Goal: Communication & Community: Answer question/provide support

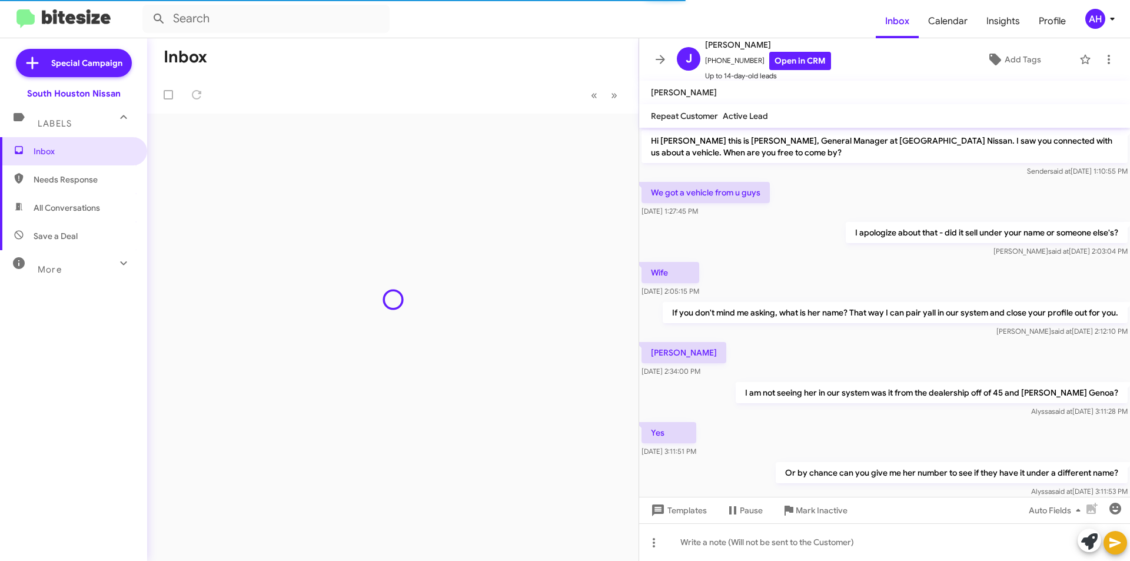
scroll to position [294, 0]
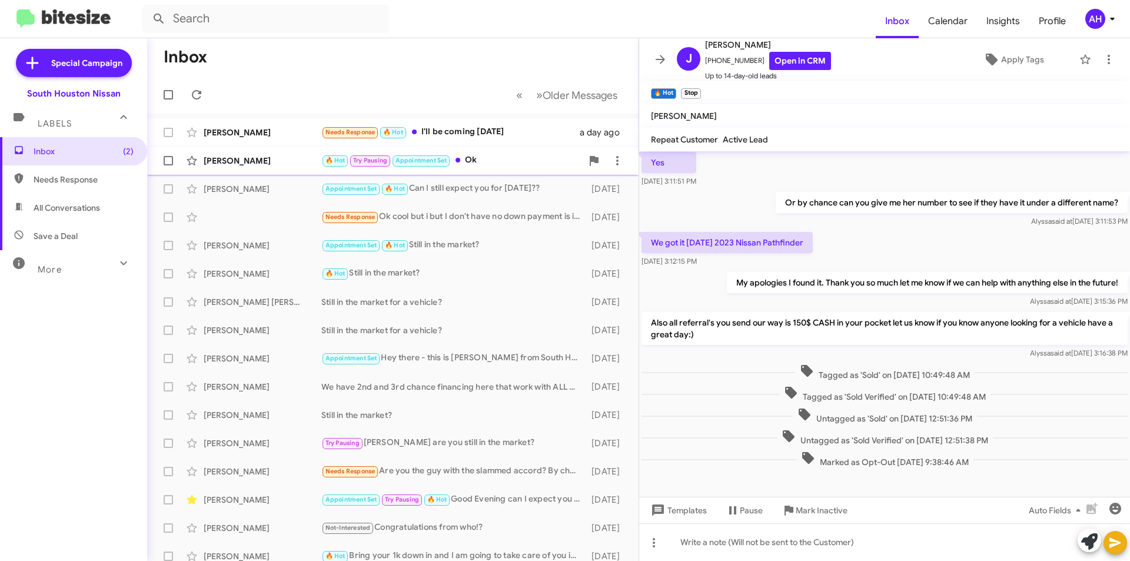
click at [267, 160] on div "[PERSON_NAME]" at bounding box center [263, 161] width 118 height 12
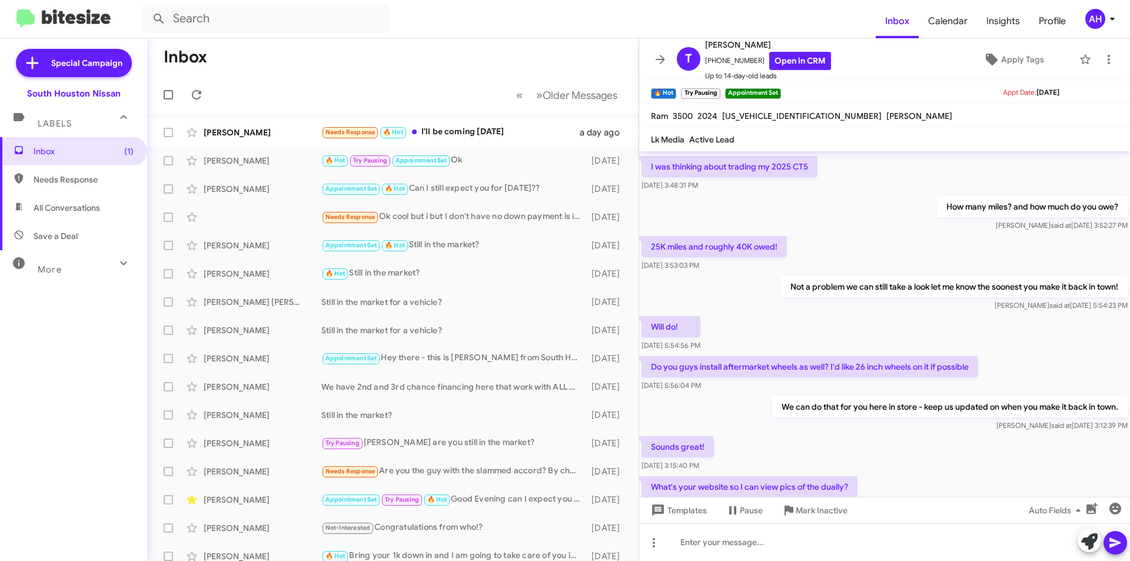
scroll to position [519, 0]
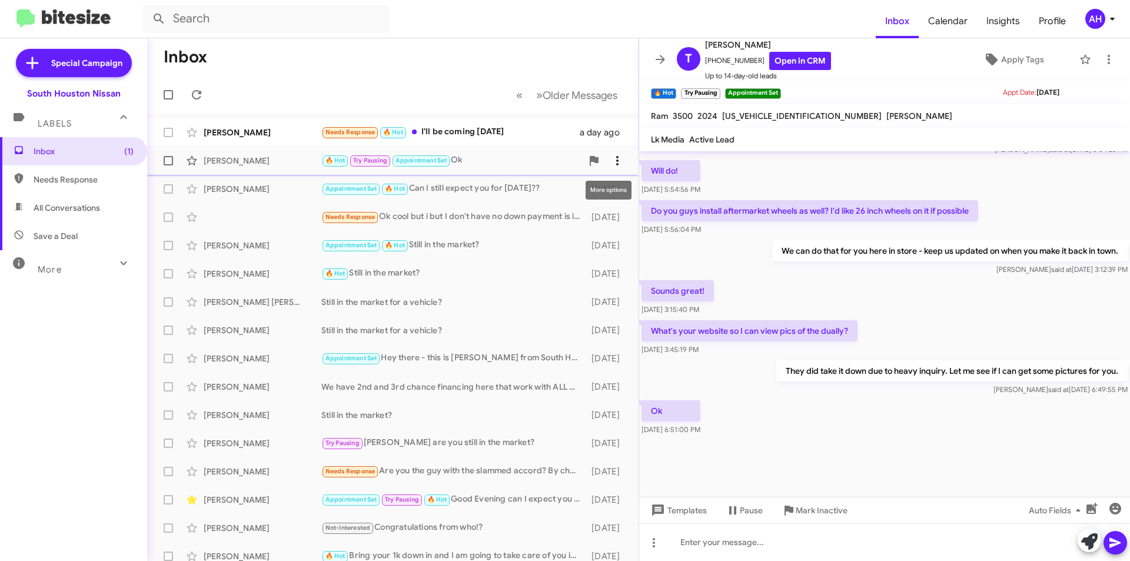
click at [616, 157] on icon at bounding box center [617, 160] width 2 height 9
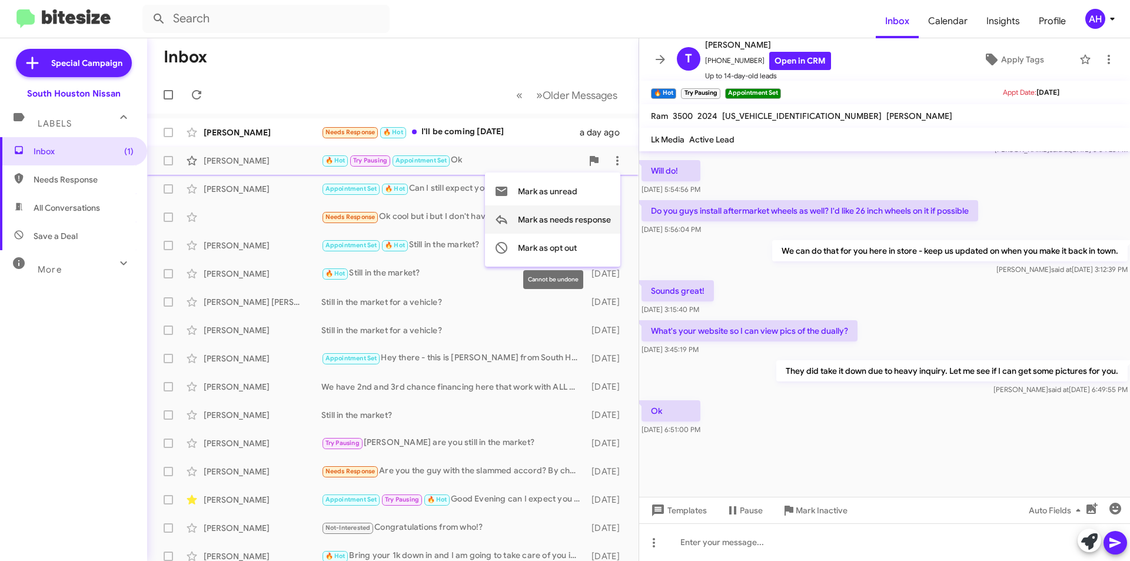
click at [589, 224] on span "Mark as needs response" at bounding box center [564, 219] width 93 height 28
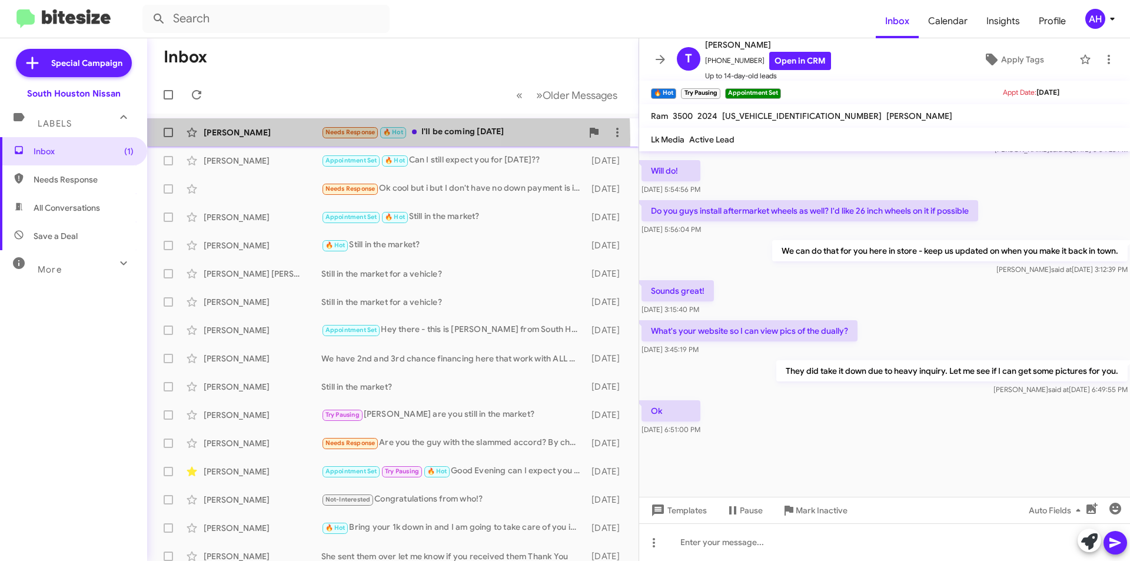
click at [267, 139] on div "[PERSON_NAME] Needs Response 🔥 Hot I'll be coming [DATE] a day ago" at bounding box center [393, 133] width 473 height 24
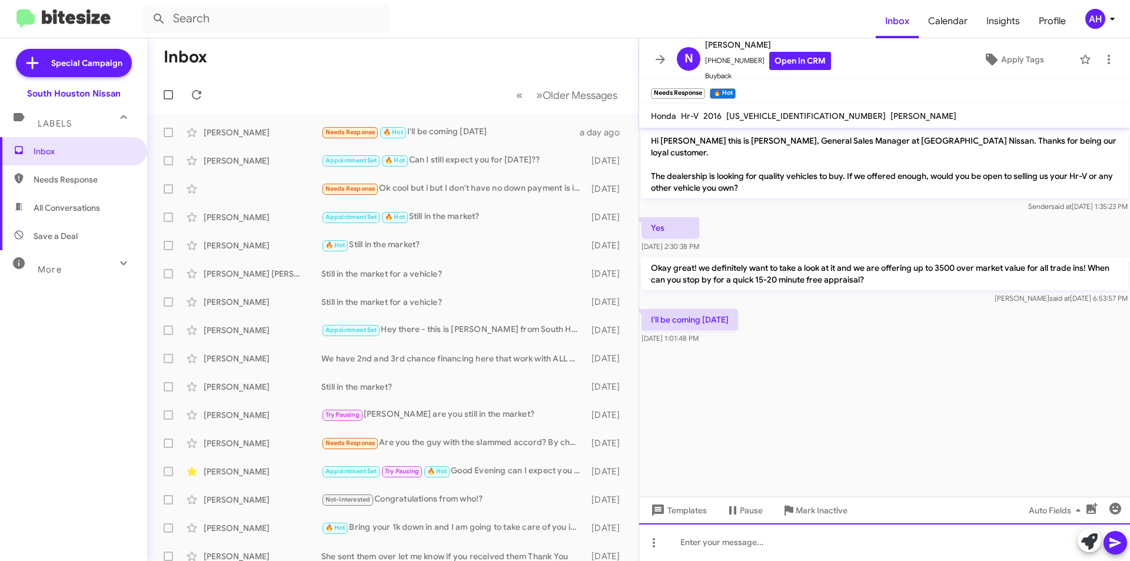
click at [766, 547] on div at bounding box center [884, 542] width 491 height 38
click at [1111, 538] on icon at bounding box center [1116, 543] width 14 height 14
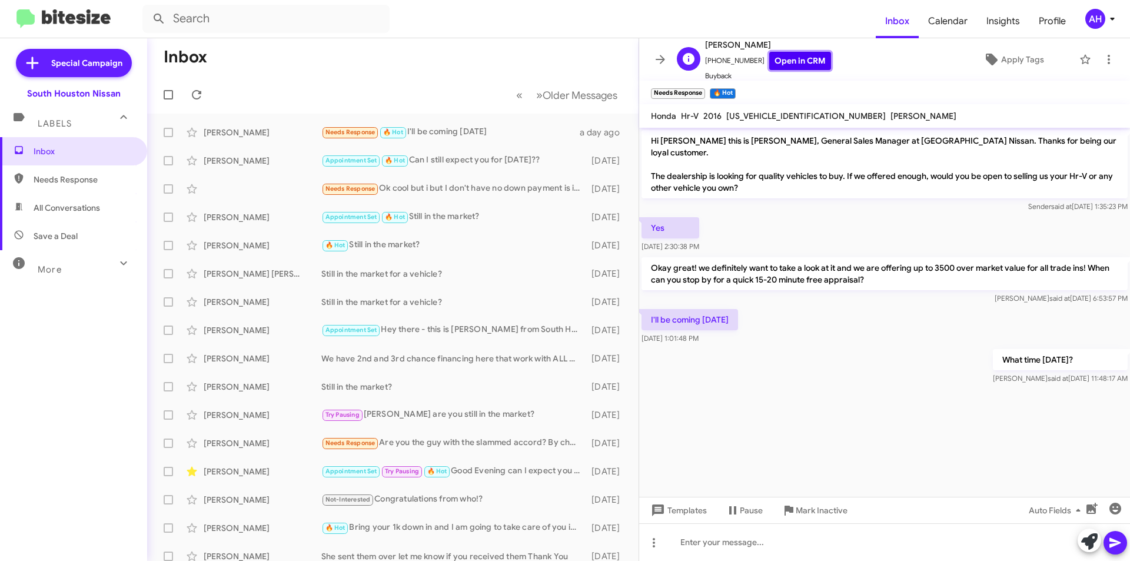
click at [784, 65] on link "Open in CRM" at bounding box center [800, 61] width 62 height 18
click at [828, 539] on div at bounding box center [884, 542] width 491 height 38
click at [1115, 537] on icon at bounding box center [1116, 543] width 14 height 14
click at [250, 157] on div "[PERSON_NAME]" at bounding box center [263, 161] width 118 height 12
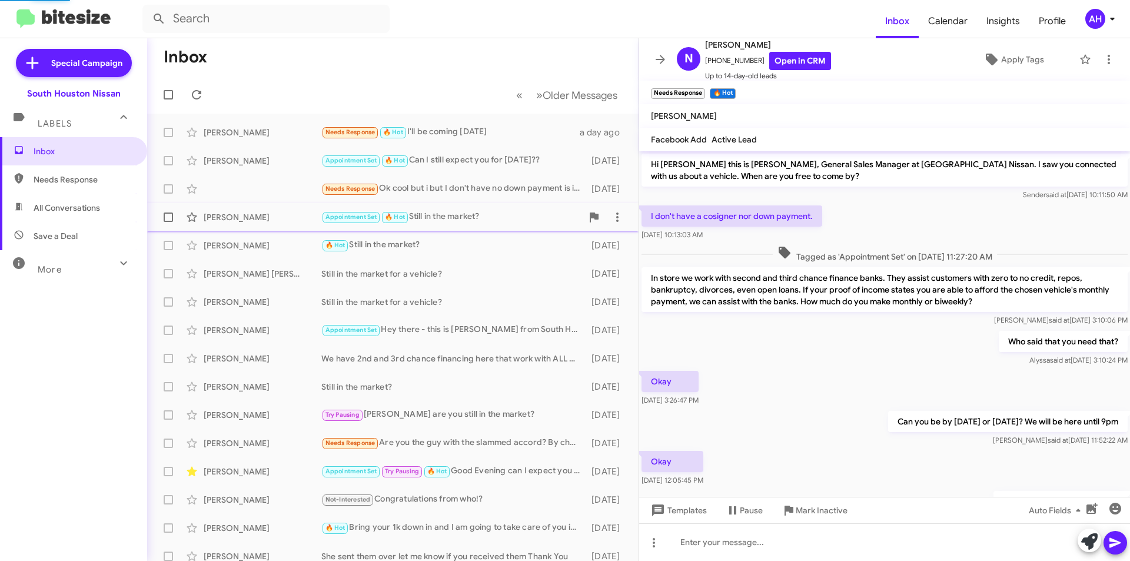
scroll to position [273, 0]
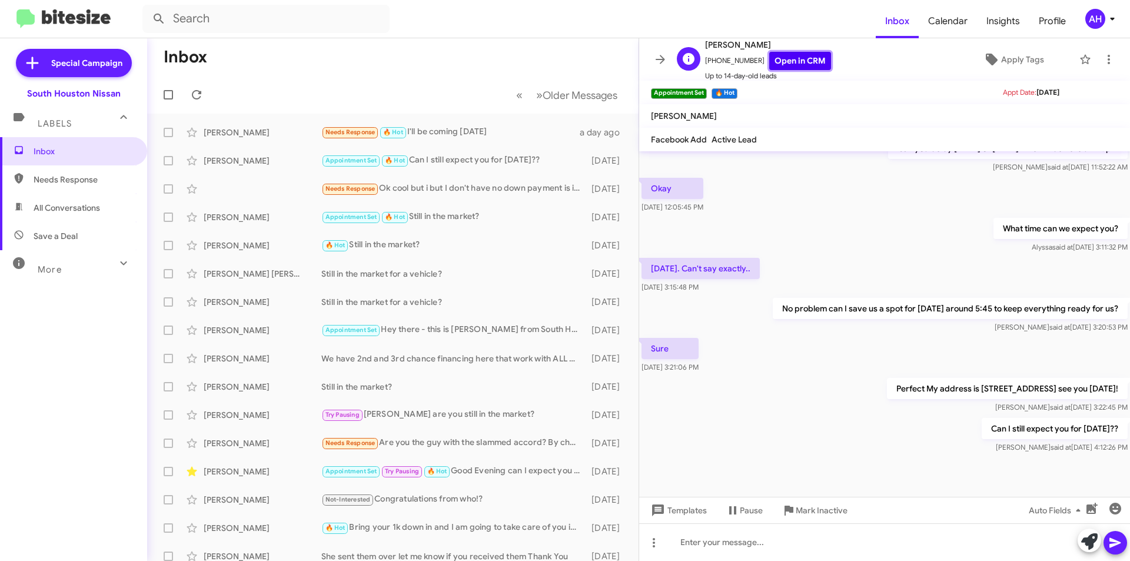
click at [780, 62] on link "Open in CRM" at bounding box center [800, 61] width 62 height 18
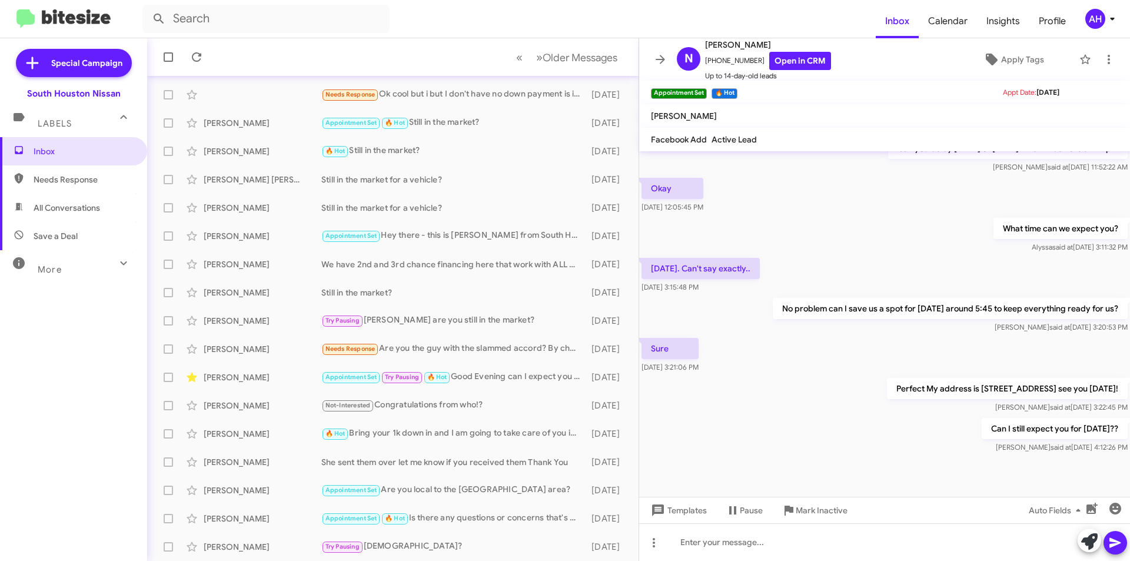
click at [74, 189] on span "Needs Response" at bounding box center [73, 179] width 147 height 28
type input "in:needs-response"
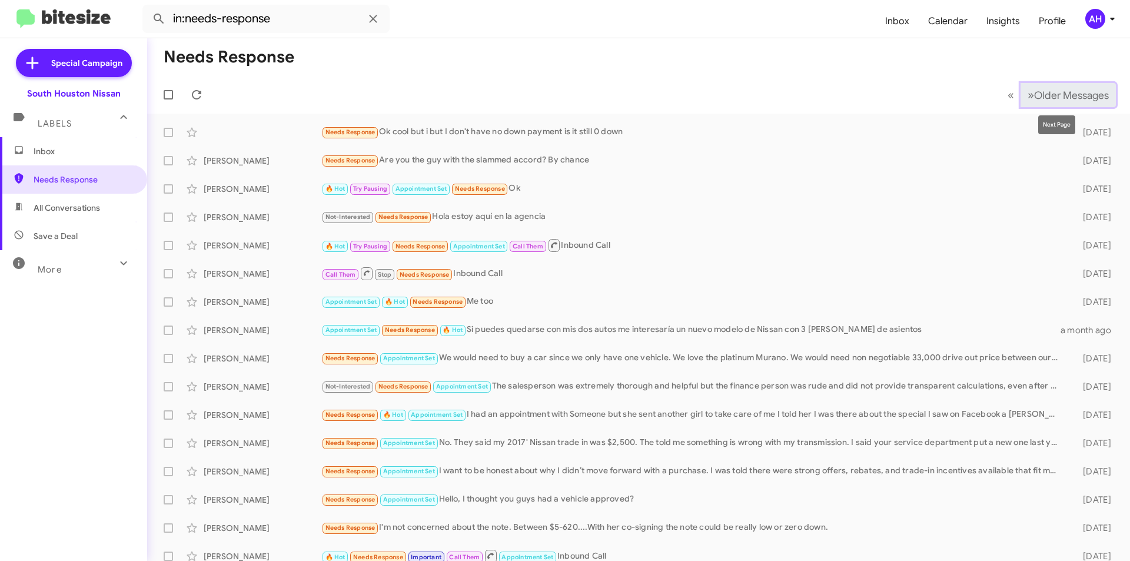
click at [1034, 89] on span "Older Messages" at bounding box center [1071, 95] width 75 height 13
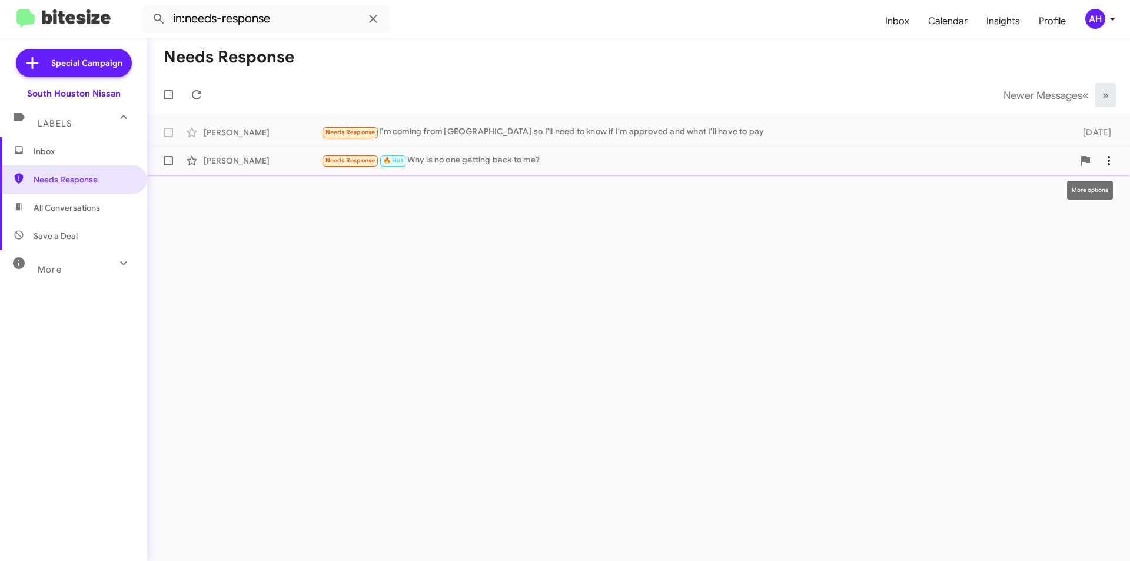
click at [1106, 170] on button at bounding box center [1109, 161] width 24 height 24
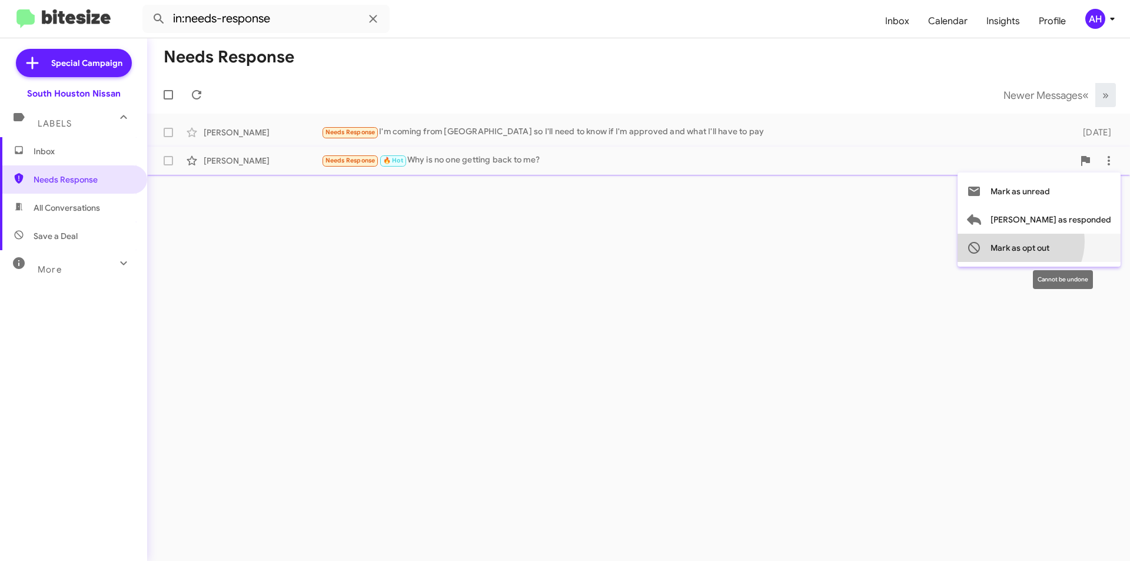
click at [1050, 241] on span "Mark as opt out" at bounding box center [1020, 248] width 59 height 28
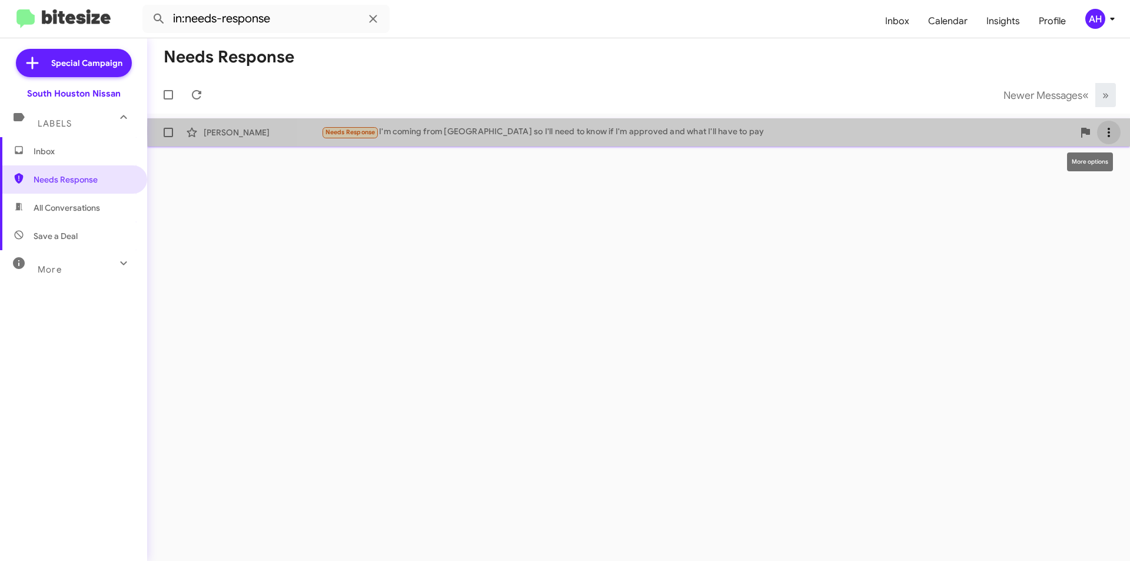
click at [1109, 131] on icon at bounding box center [1109, 132] width 14 height 14
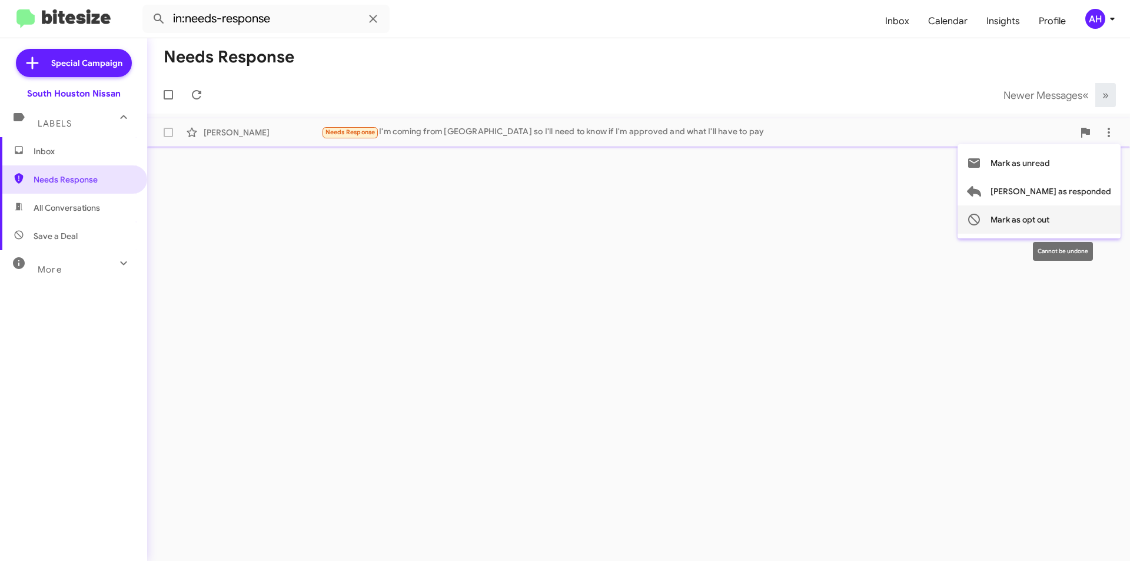
click at [1050, 217] on span "Mark as opt out" at bounding box center [1020, 219] width 59 height 28
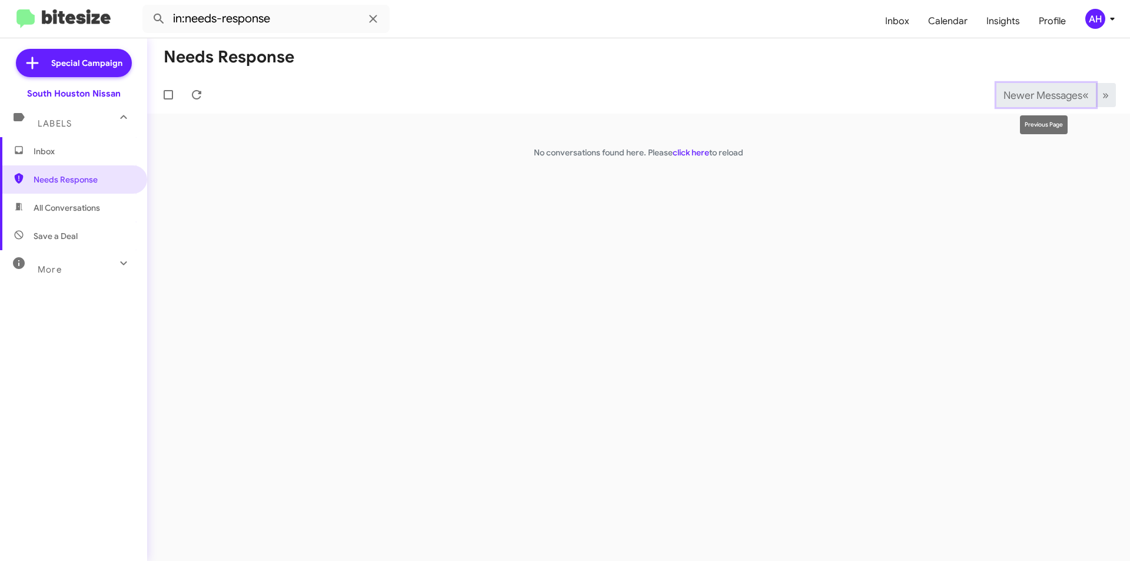
click at [1020, 97] on span "Newer Messages" at bounding box center [1043, 95] width 79 height 13
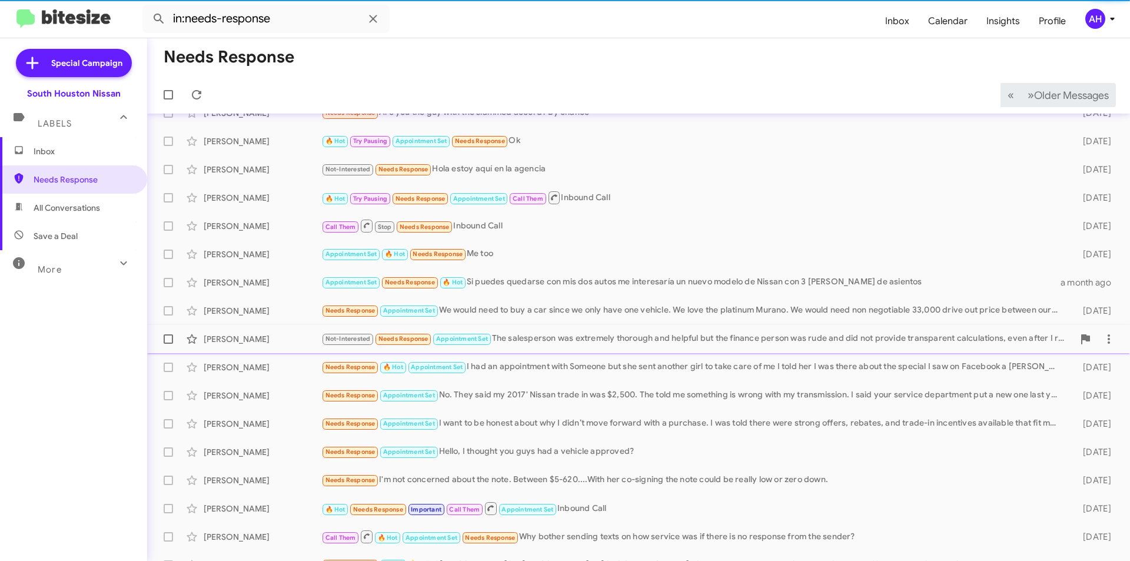
scroll to position [122, 0]
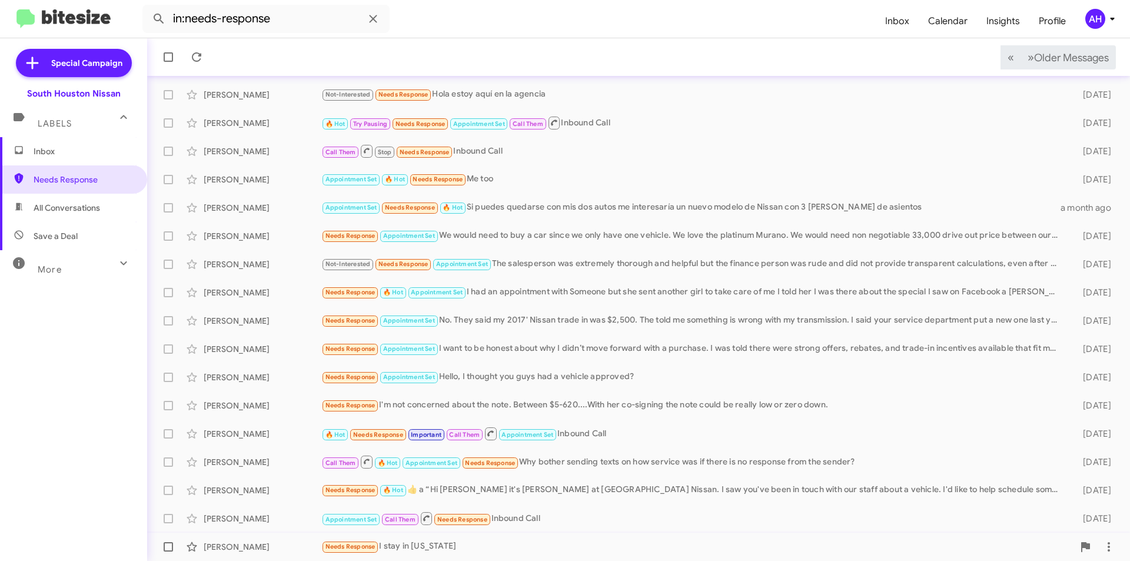
click at [570, 534] on span "[PERSON_NAME] Needs Response I stay in [US_STATE] [DATE]" at bounding box center [638, 547] width 983 height 28
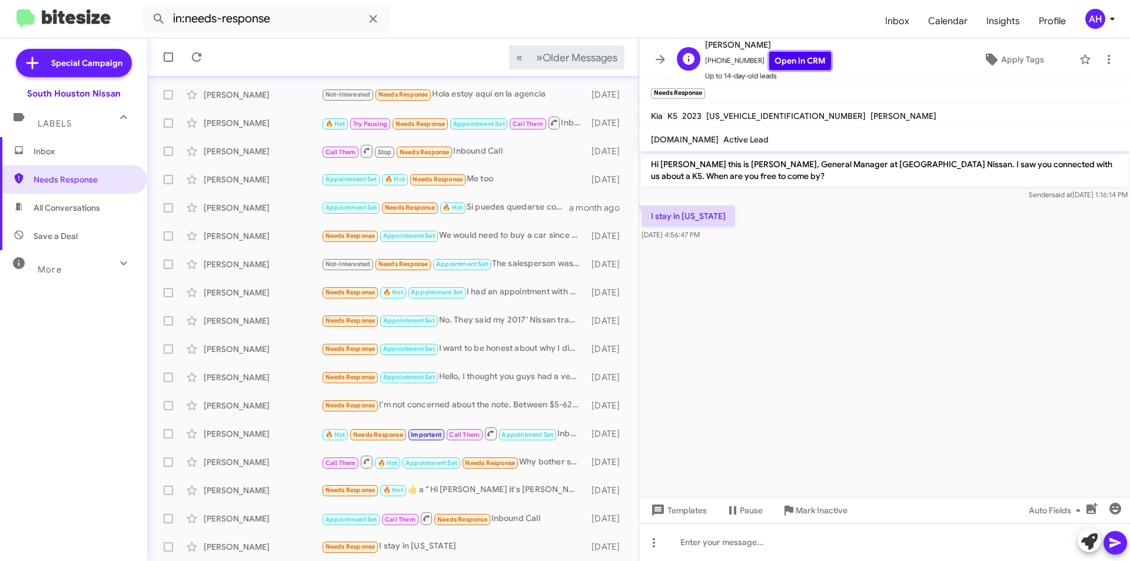
click at [784, 61] on link "Open in CRM" at bounding box center [800, 61] width 62 height 18
click at [610, 545] on icon at bounding box center [617, 547] width 14 height 14
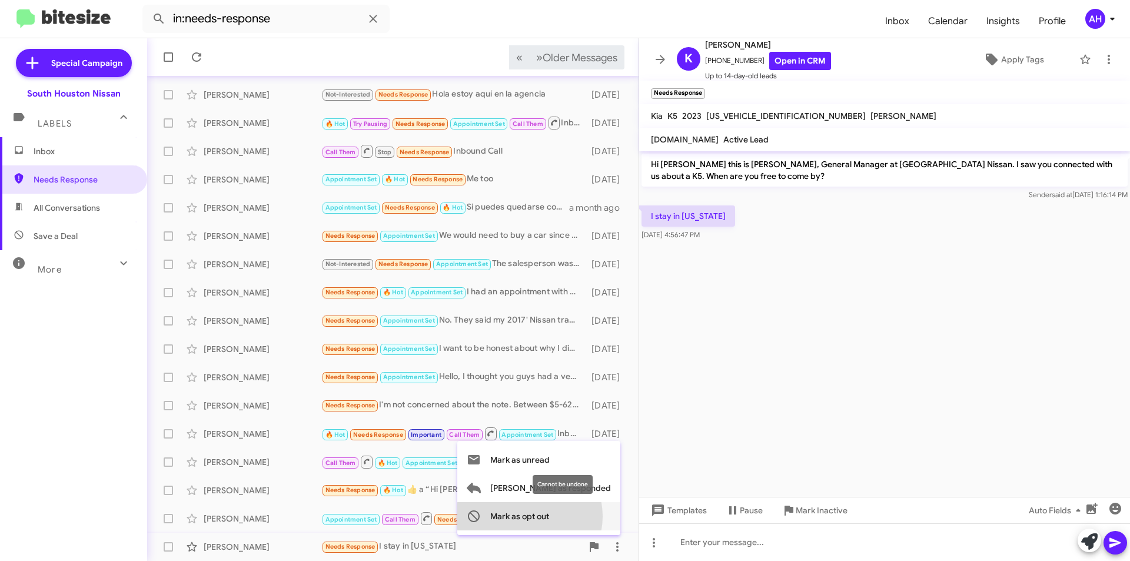
click at [549, 516] on span "Mark as opt out" at bounding box center [519, 516] width 59 height 28
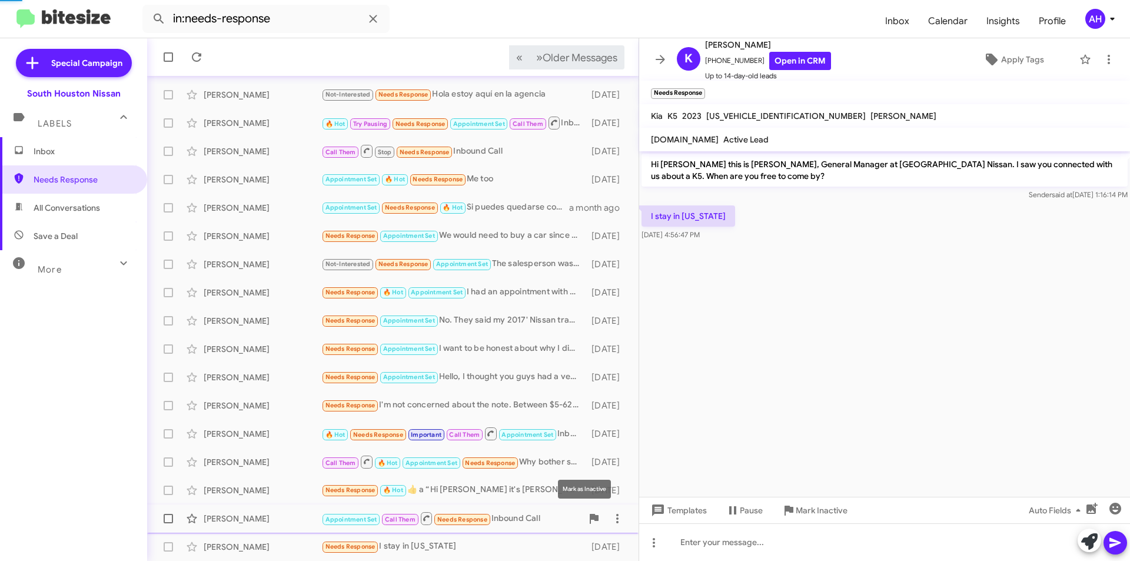
scroll to position [94, 0]
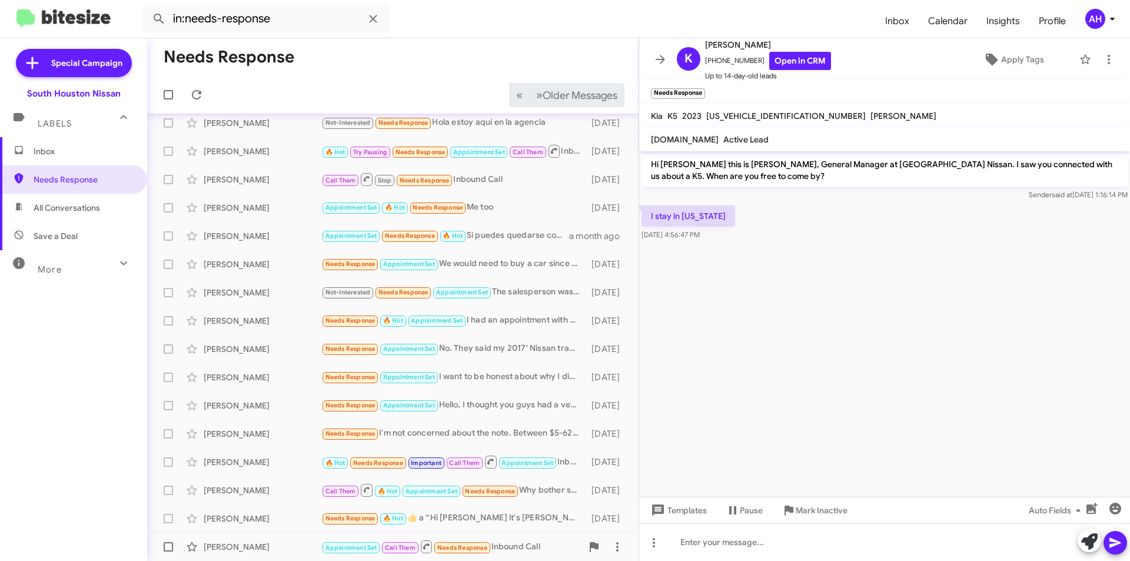
click at [510, 550] on div "Appointment Set Call Them Needs Response Inbound Call" at bounding box center [451, 546] width 261 height 15
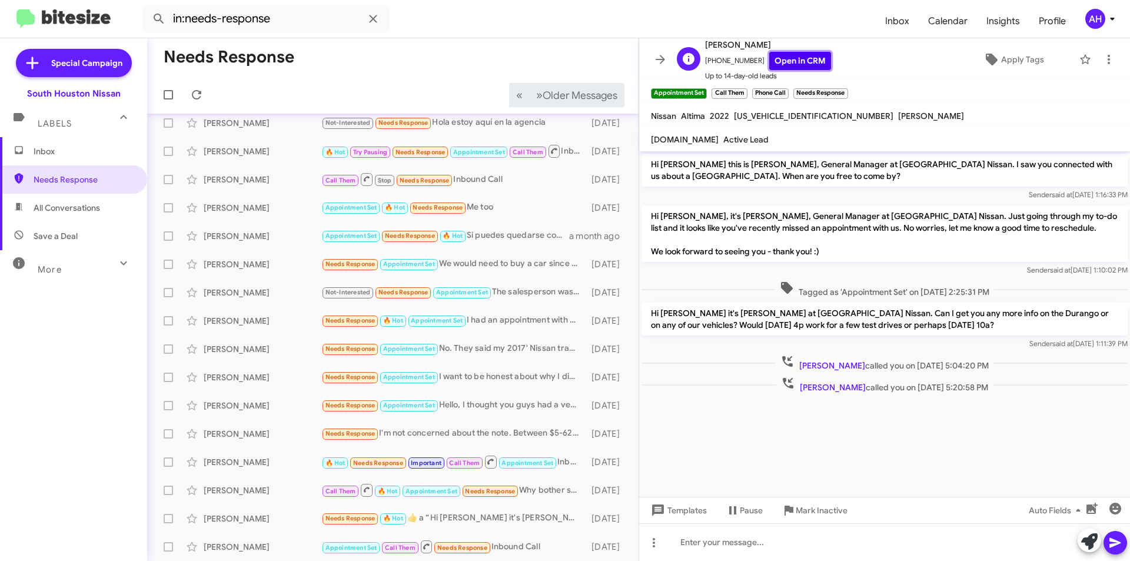
click at [788, 68] on link "Open in CRM" at bounding box center [800, 61] width 62 height 18
click at [610, 552] on icon at bounding box center [617, 547] width 14 height 14
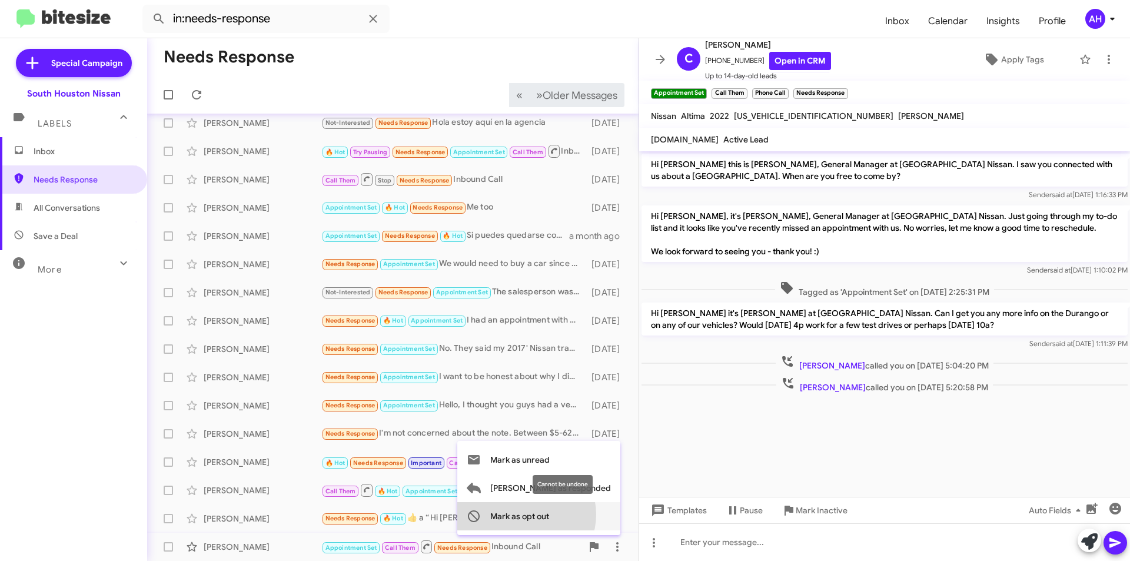
click at [549, 515] on span "Mark as opt out" at bounding box center [519, 516] width 59 height 28
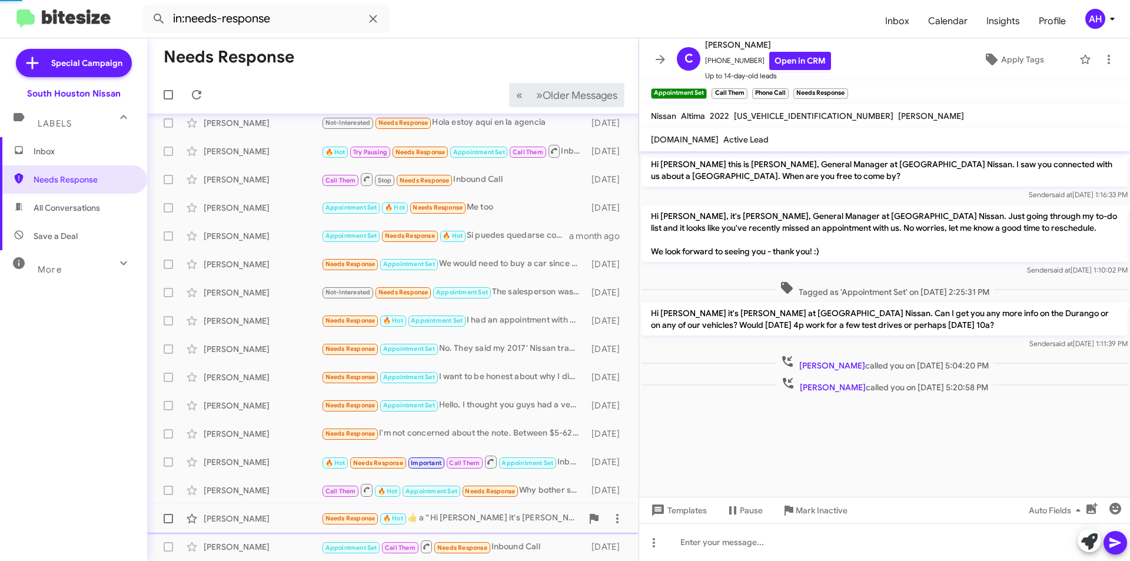
scroll to position [66, 0]
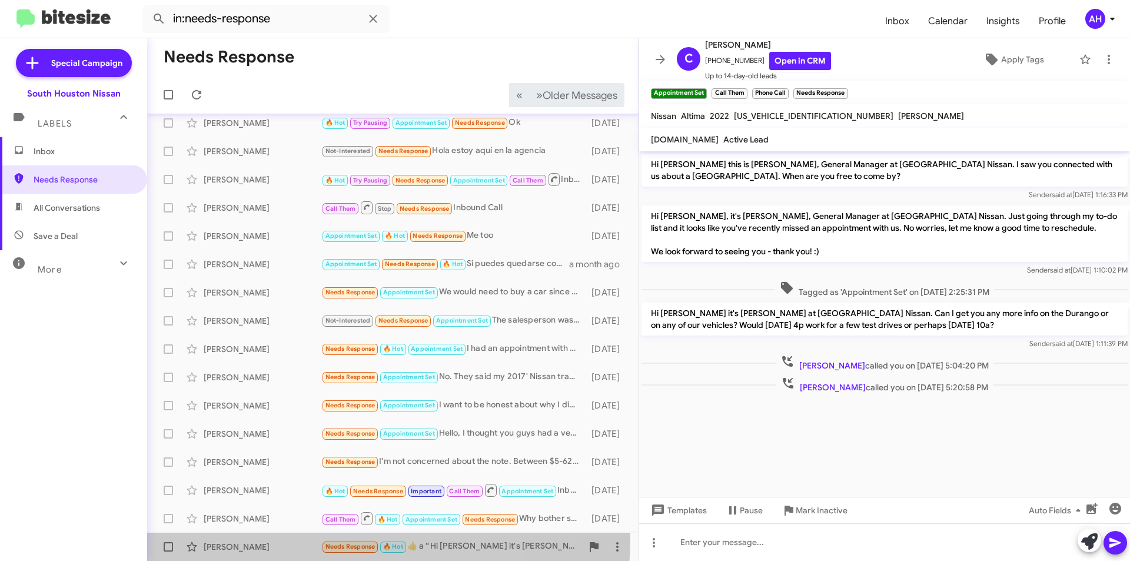
click at [279, 538] on div "[PERSON_NAME] Needs Response 🔥 Hot ​👍​ a “ Hi [PERSON_NAME] it's [PERSON_NAME] …" at bounding box center [393, 547] width 473 height 24
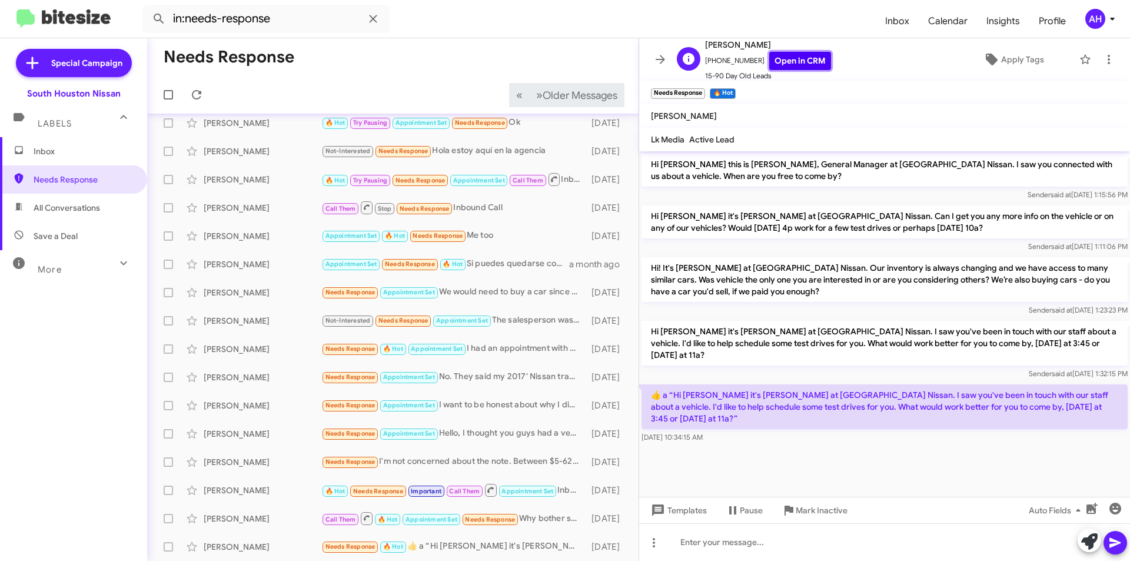
click at [781, 57] on link "Open in CRM" at bounding box center [800, 61] width 62 height 18
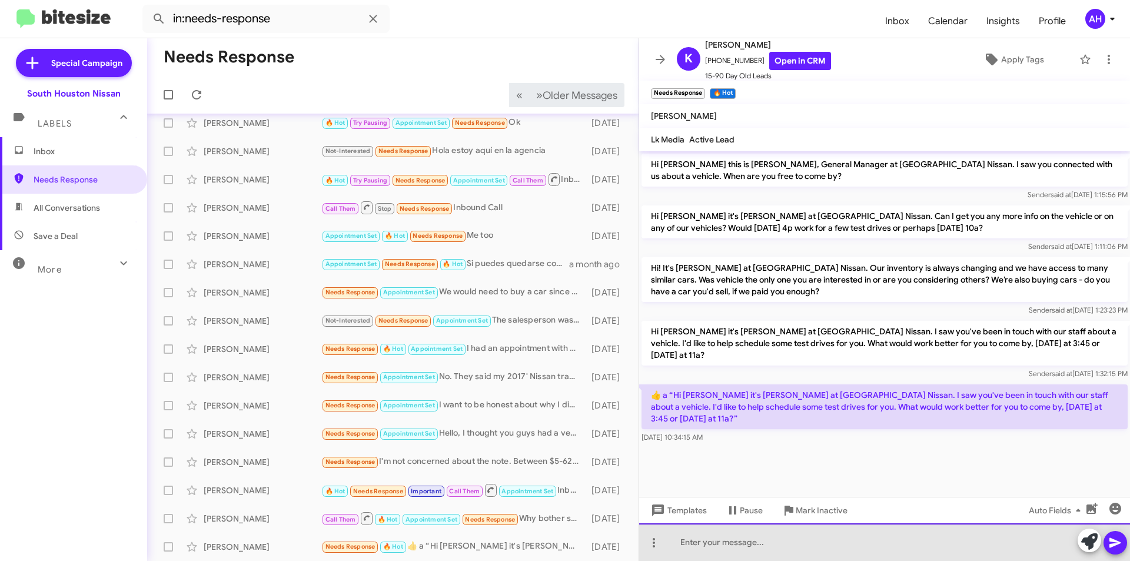
click at [717, 552] on div at bounding box center [884, 542] width 491 height 38
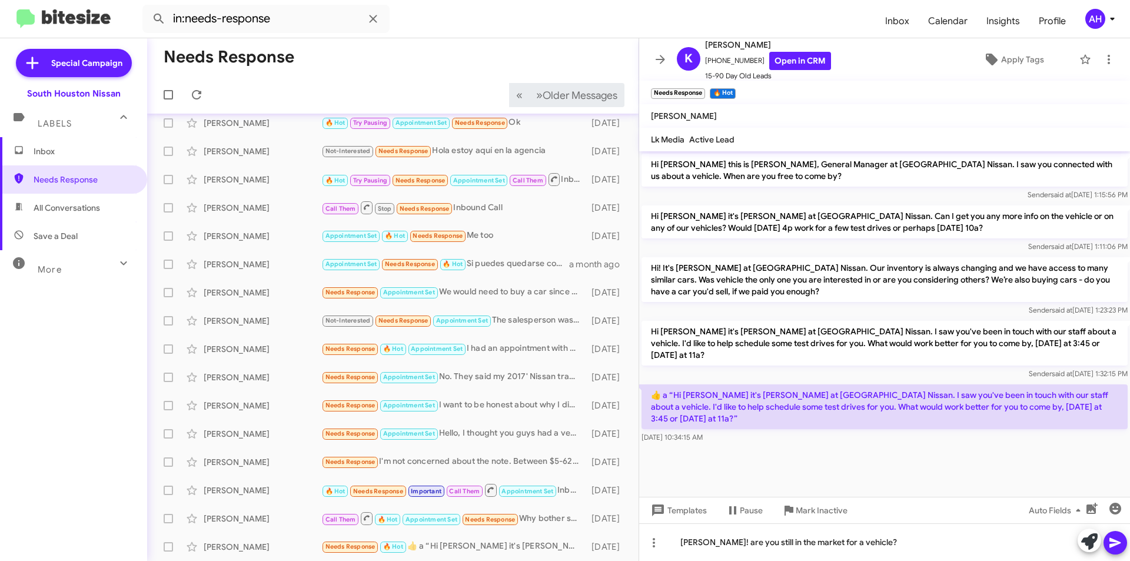
click at [1114, 540] on icon at bounding box center [1115, 543] width 11 height 10
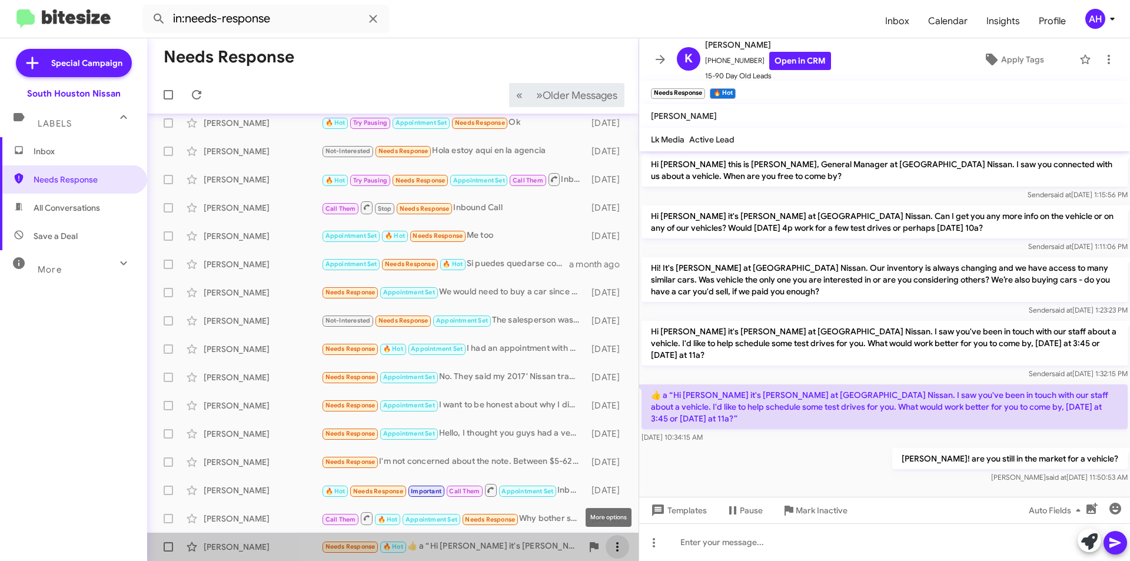
click at [610, 542] on icon at bounding box center [617, 547] width 14 height 14
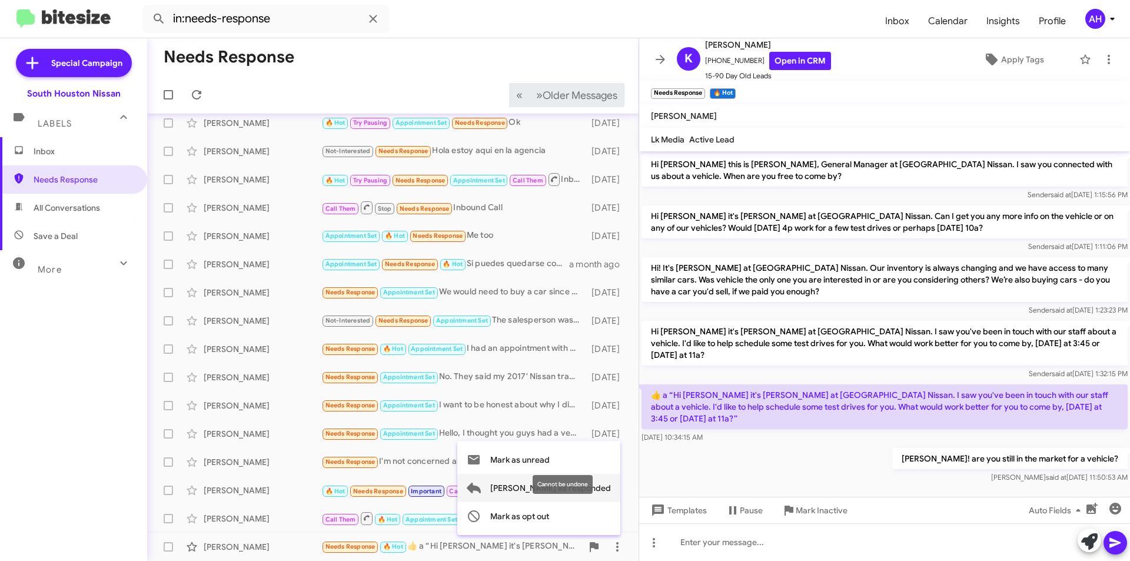
click at [601, 485] on span "[PERSON_NAME] as responded" at bounding box center [550, 488] width 121 height 28
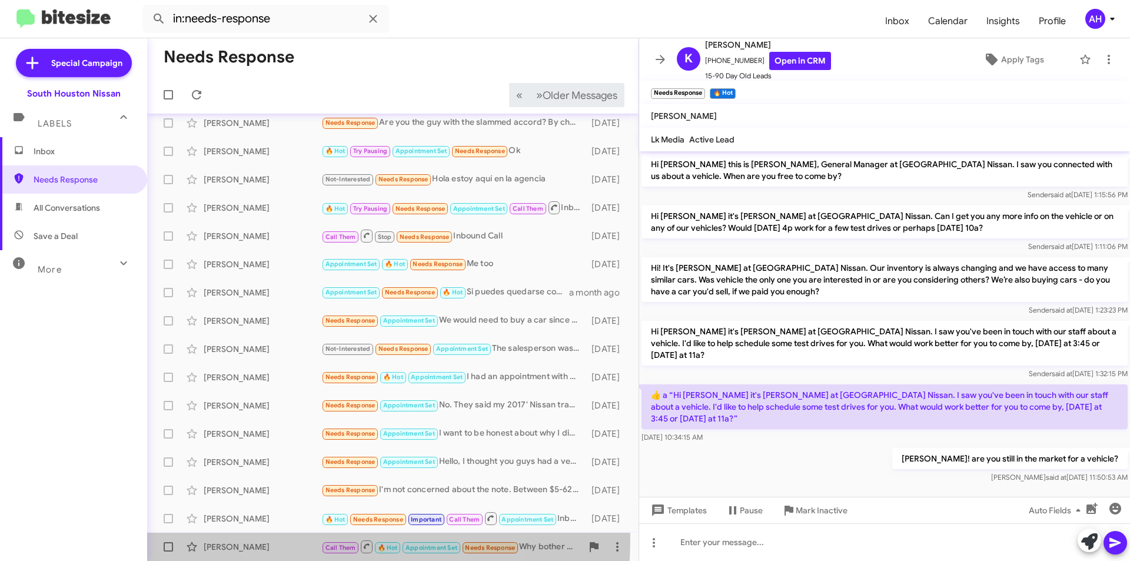
click at [278, 539] on div "[PERSON_NAME] Call Them 🔥 Hot Appointment Set Needs Response Why bother sending…" at bounding box center [393, 547] width 473 height 24
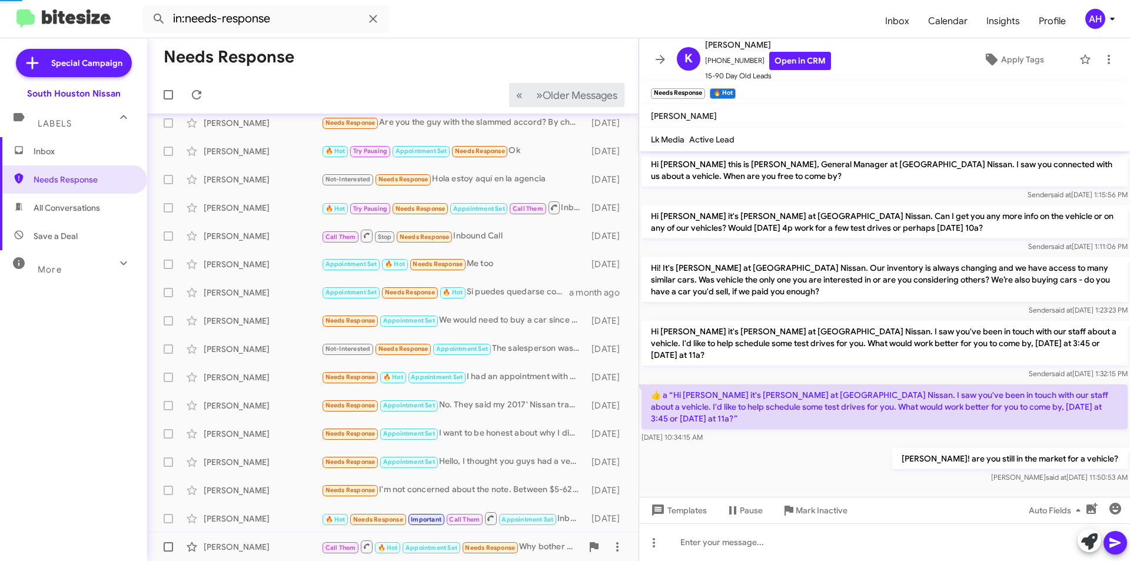
scroll to position [101, 0]
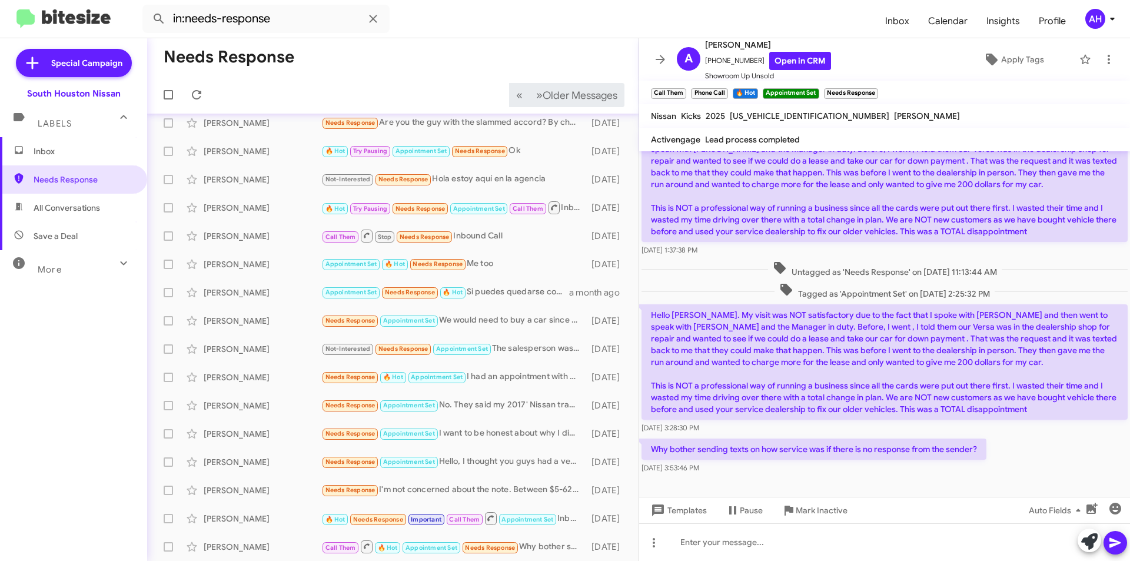
click at [116, 147] on span "Inbox" at bounding box center [84, 151] width 100 height 12
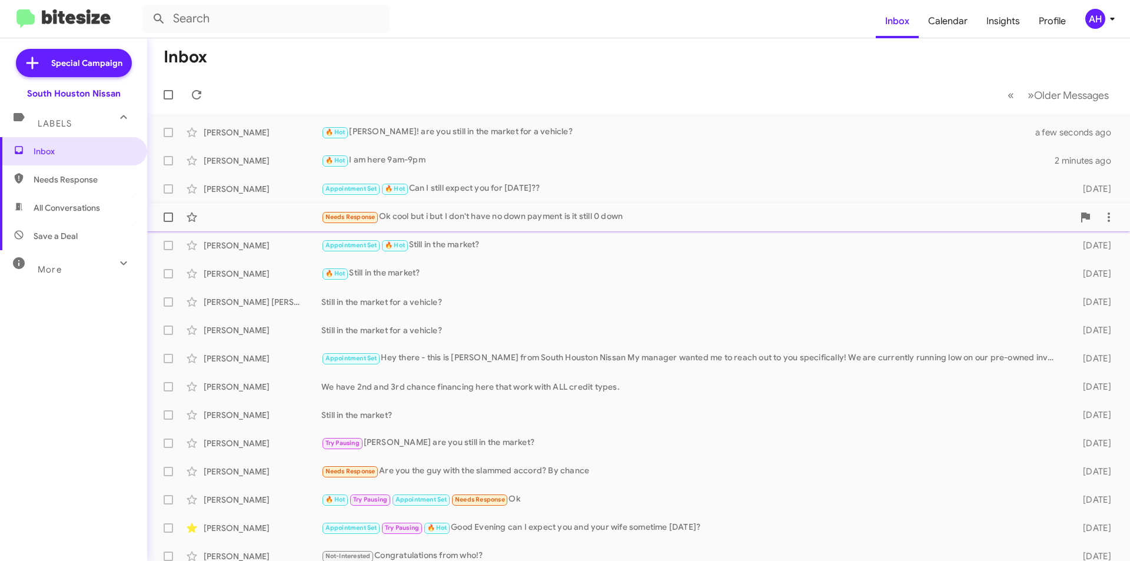
click at [426, 223] on div "Needs Response Ok cool but i but I don't have no down payment is it still 0 down" at bounding box center [697, 217] width 752 height 14
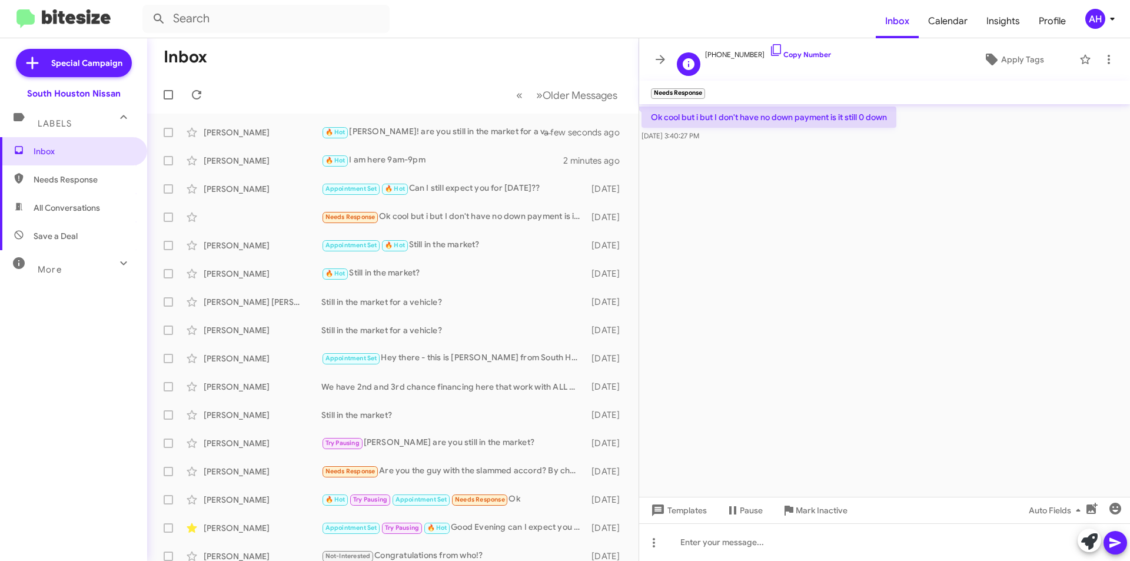
click at [731, 52] on span "[PHONE_NUMBER] Copy Number" at bounding box center [768, 52] width 126 height 18
click at [769, 52] on icon at bounding box center [776, 50] width 14 height 14
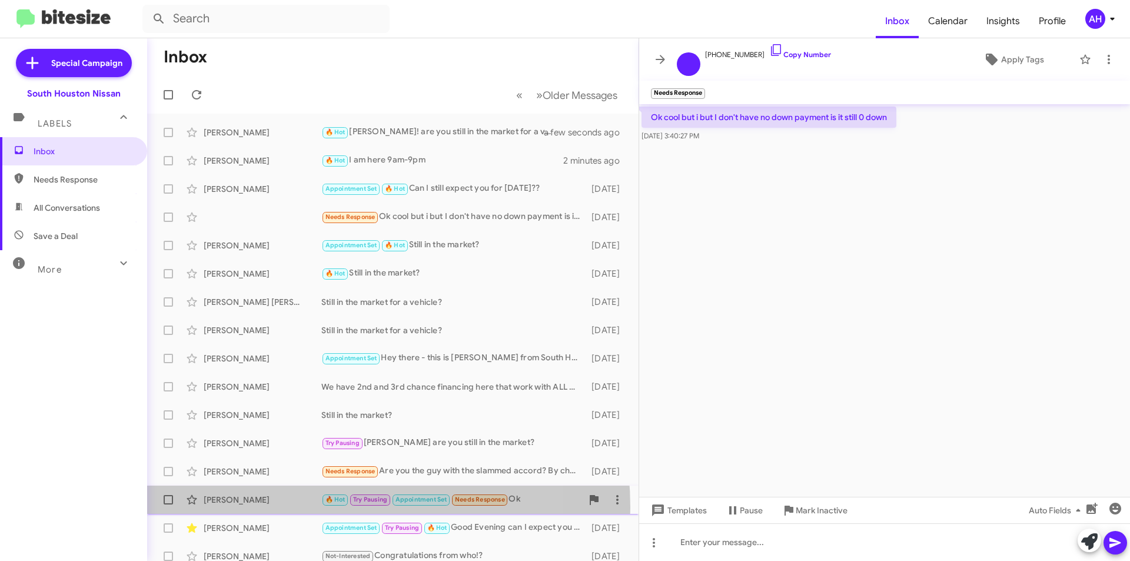
click at [297, 507] on div "[PERSON_NAME] 🔥 Hot Try Pausing Appointment Set Needs Response Ok [DATE]" at bounding box center [393, 500] width 473 height 24
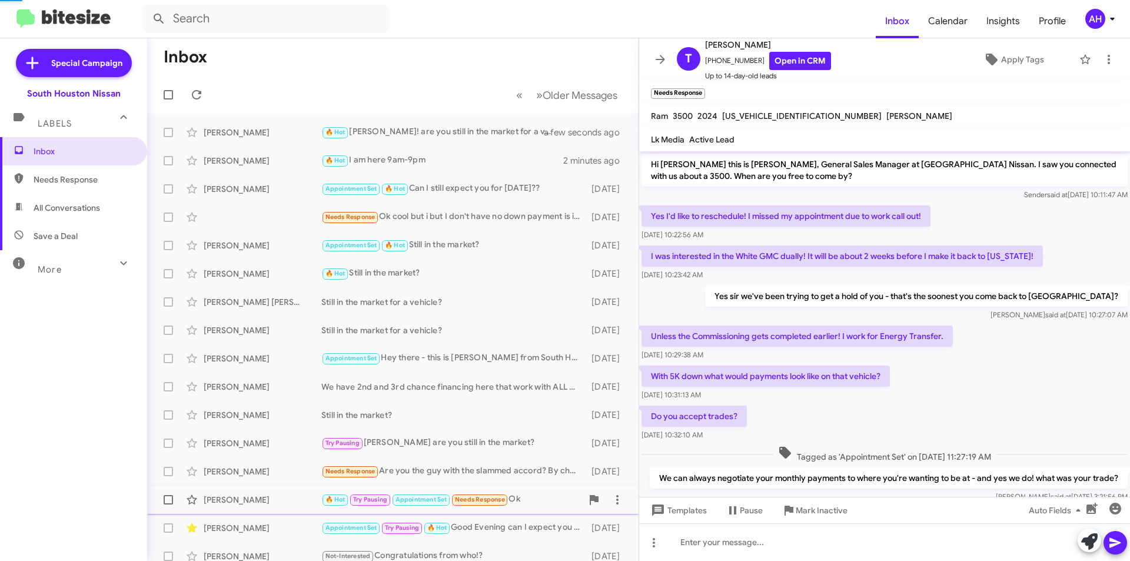
scroll to position [519, 0]
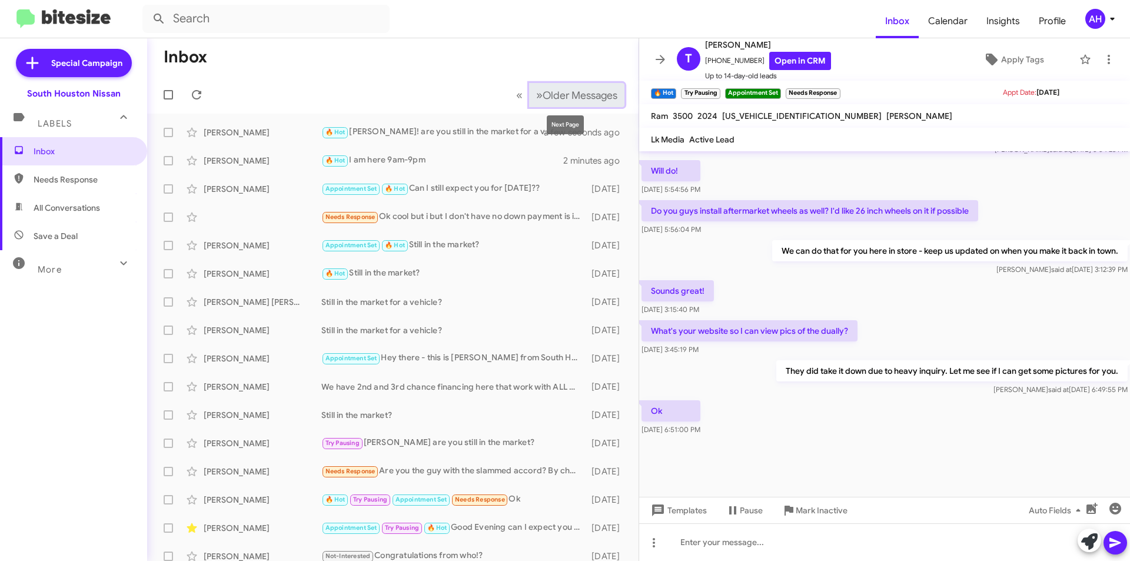
click at [565, 99] on span "Older Messages" at bounding box center [580, 95] width 75 height 13
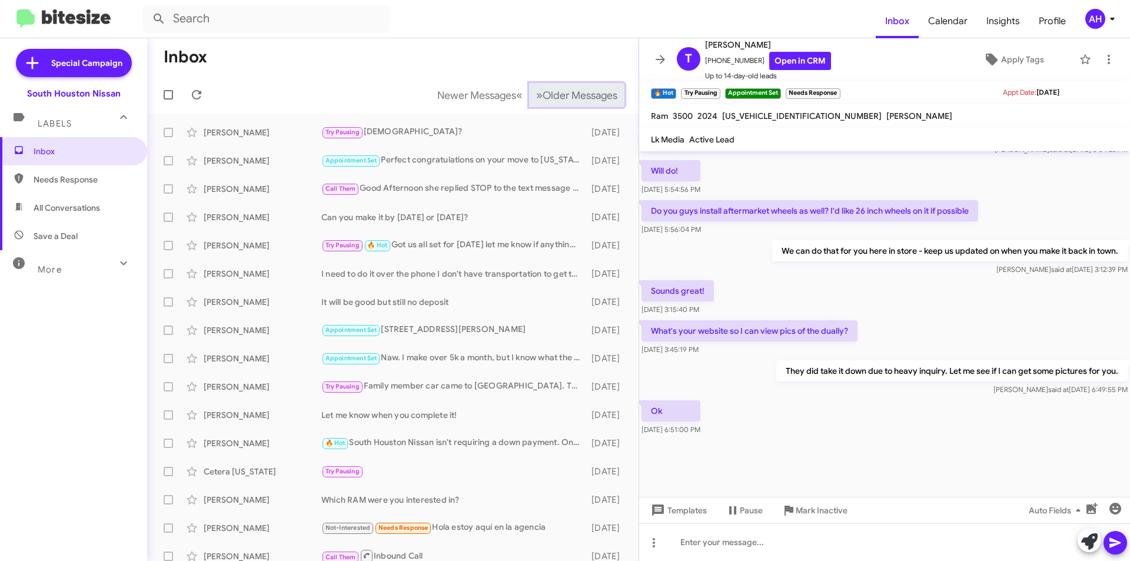
click at [564, 99] on span "Older Messages" at bounding box center [580, 95] width 75 height 13
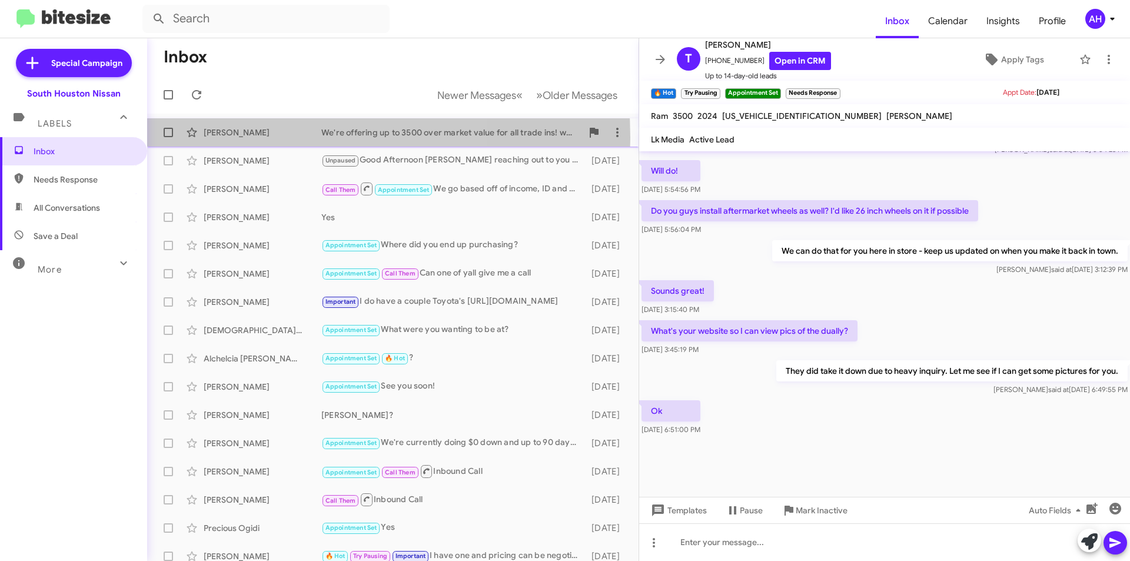
click at [260, 138] on div "[PERSON_NAME]" at bounding box center [263, 133] width 118 height 12
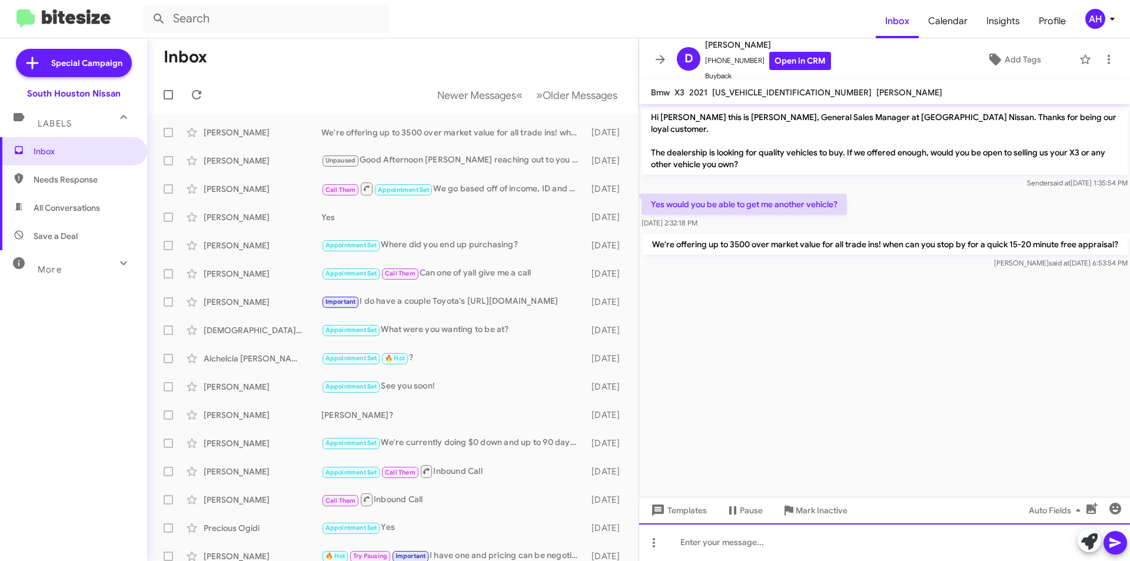
click at [738, 542] on div at bounding box center [884, 542] width 491 height 38
click at [1121, 535] on span at bounding box center [1116, 543] width 14 height 24
